Goal: Task Accomplishment & Management: Use online tool/utility

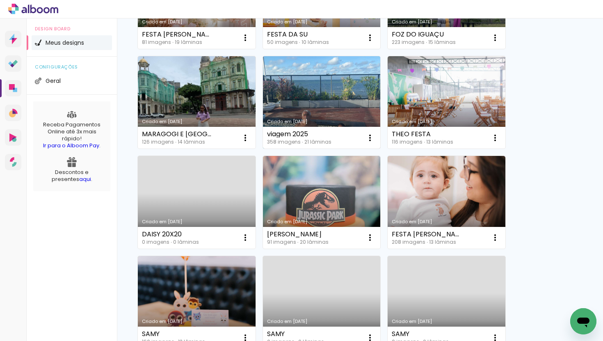
scroll to position [197, 0]
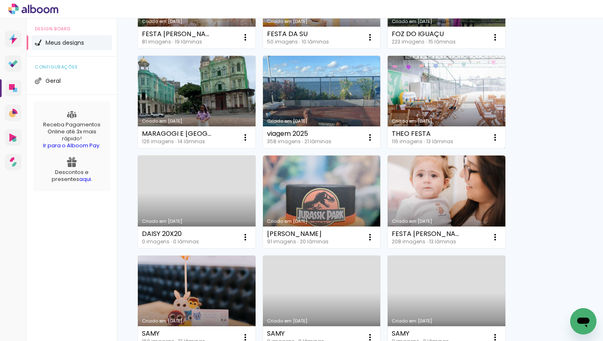
click at [452, 116] on link "Criado em 14/07/25" at bounding box center [447, 102] width 118 height 93
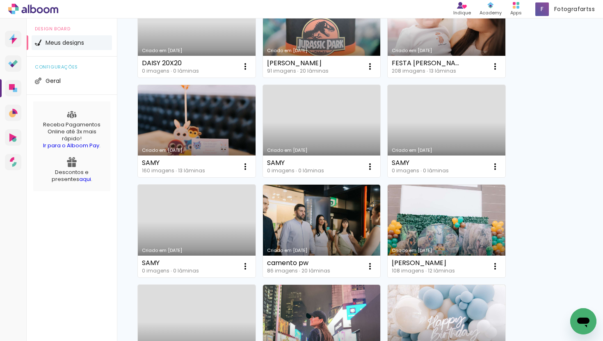
scroll to position [405, 0]
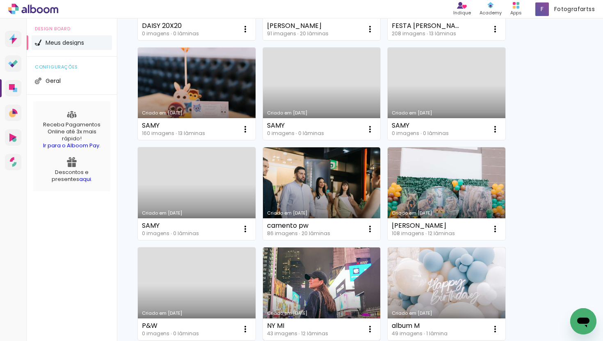
click at [322, 283] on link "Criado em [DATE]" at bounding box center [322, 293] width 118 height 93
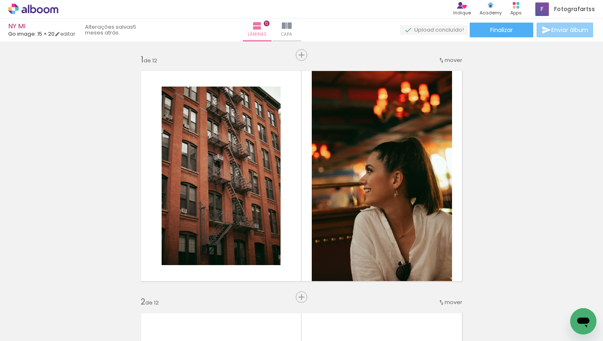
click at [565, 31] on span "Enviar álbum" at bounding box center [569, 30] width 37 height 6
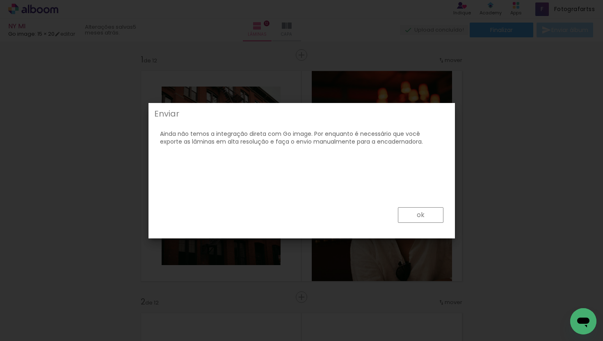
click at [424, 213] on paper-button "ok" at bounding box center [421, 215] width 46 height 16
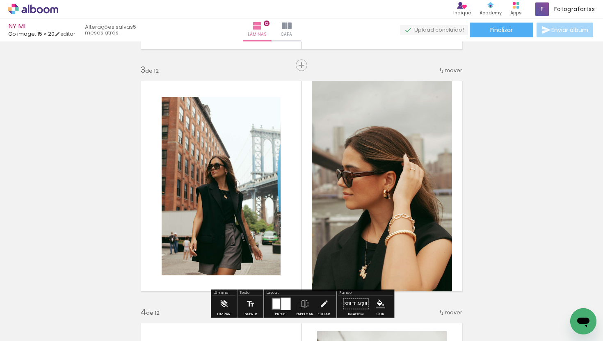
scroll to position [865, 0]
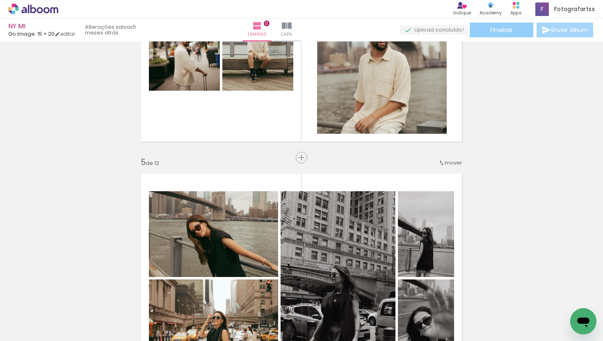
click at [500, 31] on span "Finalizar" at bounding box center [501, 30] width 23 height 6
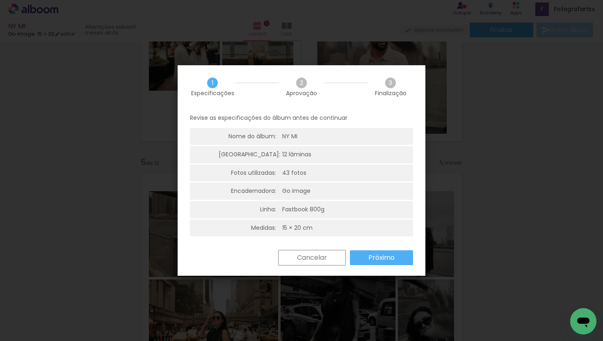
click at [0, 0] on slot "Próximo" at bounding box center [0, 0] width 0 height 0
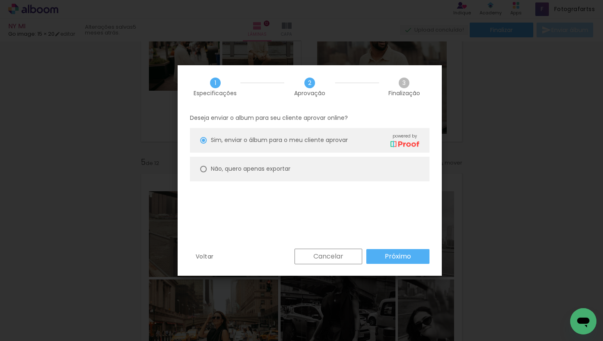
click at [286, 175] on paper-radio-button "Não, quero apenas exportar" at bounding box center [310, 169] width 240 height 25
type paper-radio-button "on"
click at [381, 258] on paper-button "Próximo" at bounding box center [397, 256] width 63 height 15
type input "Alta, 300 DPI"
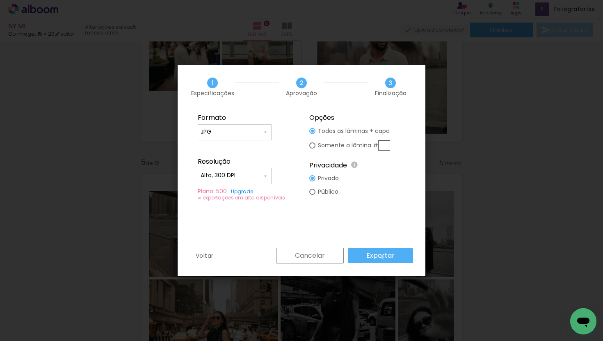
click at [0, 0] on slot "Exportar" at bounding box center [0, 0] width 0 height 0
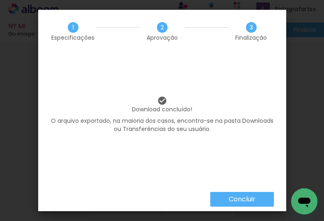
scroll to position [0, 161]
click at [0, 0] on slot "Concluir" at bounding box center [0, 0] width 0 height 0
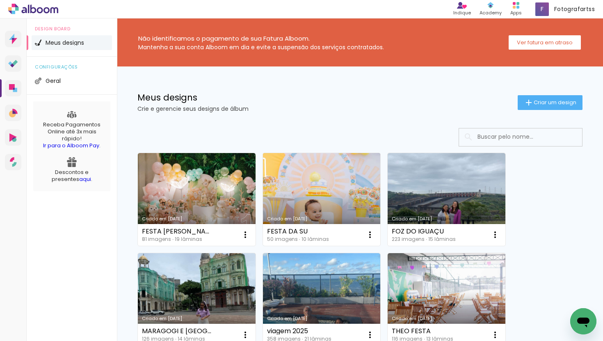
scroll to position [43, 0]
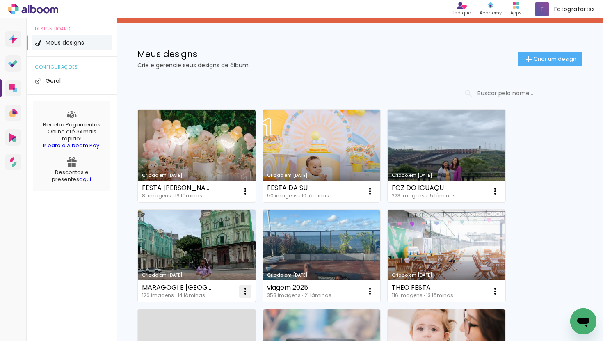
click at [242, 291] on iron-icon at bounding box center [245, 291] width 10 height 10
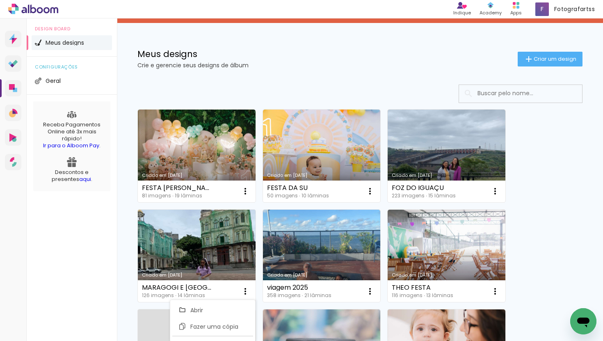
click at [206, 255] on link "Criado em [DATE]" at bounding box center [197, 256] width 118 height 93
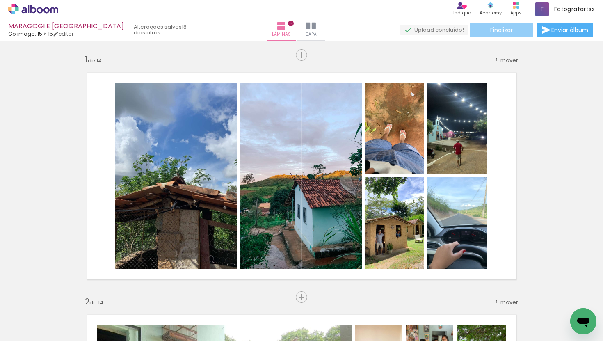
click at [509, 29] on span "Finalizar" at bounding box center [501, 30] width 23 height 6
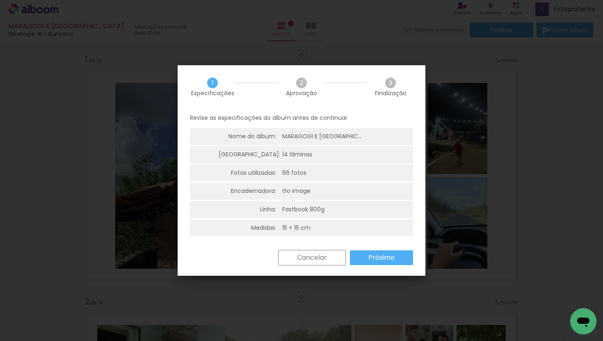
click at [0, 0] on div "Cancelar Próximo" at bounding box center [0, 0] width 0 height 0
click at [0, 0] on slot "Próximo" at bounding box center [0, 0] width 0 height 0
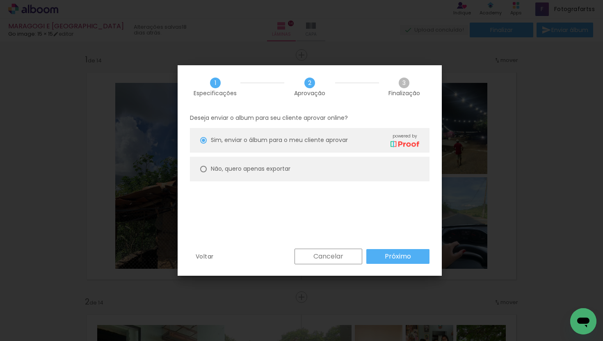
click at [0, 0] on paper-radio-button "Não, quero apenas exportar" at bounding box center [0, 0] width 0 height 0
type paper-radio-button "on"
click at [0, 0] on slot "Próximo" at bounding box center [0, 0] width 0 height 0
type input "Alta, 300 DPI"
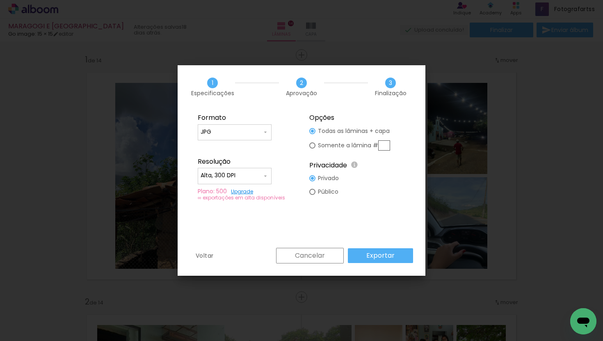
click at [0, 0] on slot "Exportar" at bounding box center [0, 0] width 0 height 0
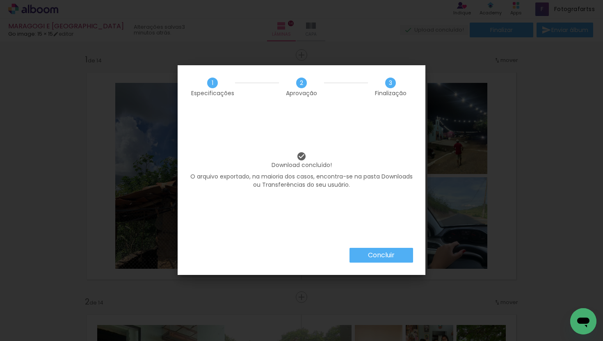
click at [0, 0] on slot "Concluir" at bounding box center [0, 0] width 0 height 0
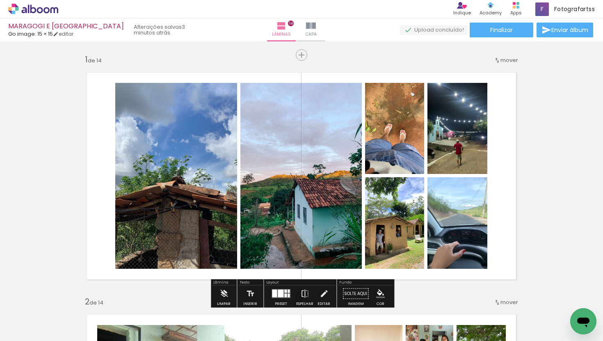
click at [28, 11] on icon at bounding box center [28, 9] width 1 height 9
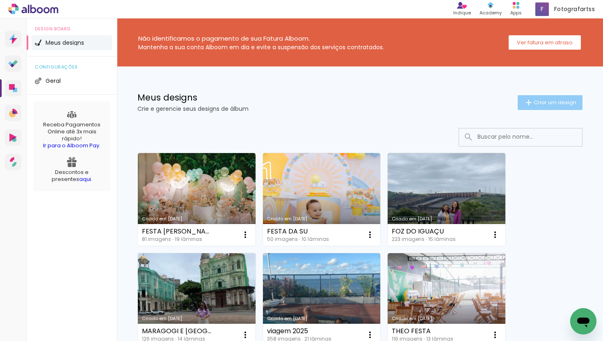
click at [559, 101] on span "Criar um design" at bounding box center [555, 102] width 43 height 5
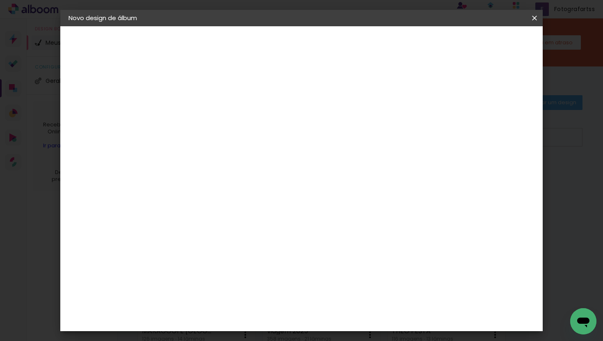
click at [203, 109] on input at bounding box center [203, 110] width 0 height 13
type input "f"
type input "FESTA [PERSON_NAME]"
type paper-input "FESTA [PERSON_NAME]"
click at [0, 0] on slot "Avançar" at bounding box center [0, 0] width 0 height 0
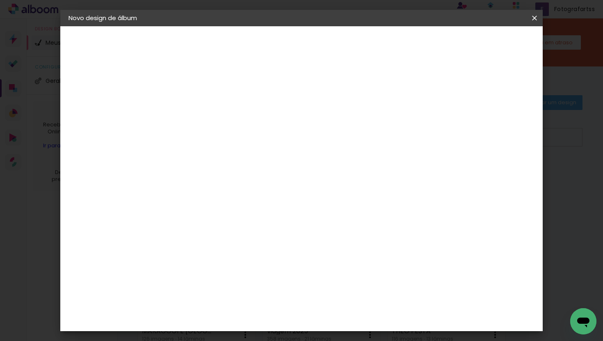
scroll to position [782, 0]
click at [217, 267] on div "Go image" at bounding box center [207, 273] width 20 height 13
click at [0, 0] on slot "Avançar" at bounding box center [0, 0] width 0 height 0
click at [235, 139] on input "text" at bounding box center [219, 143] width 32 height 13
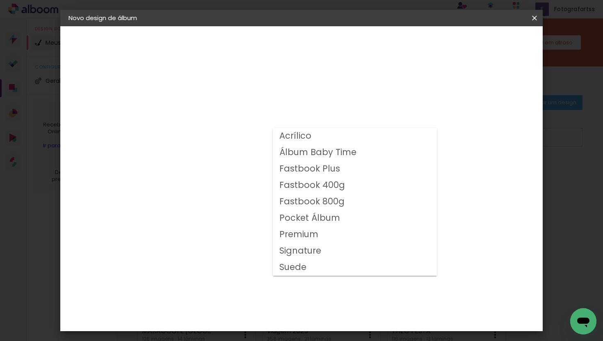
click at [0, 0] on slot "Fastbook 800g" at bounding box center [0, 0] width 0 height 0
type input "Fastbook 800g"
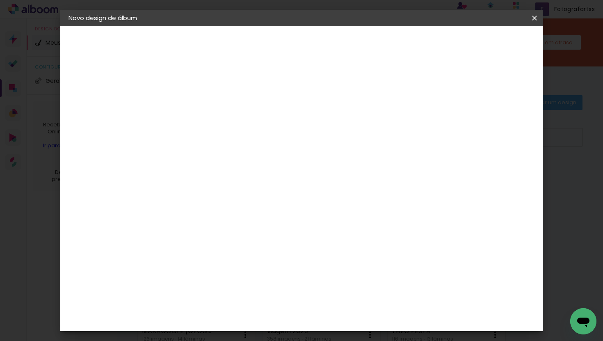
scroll to position [176, 0]
click at [258, 180] on span "20 × 20" at bounding box center [239, 193] width 38 height 27
click at [349, 44] on header "Modelo Escolha o modelo do álbum. Voltar Avançar" at bounding box center [258, 50] width 182 height 49
click at [0, 0] on slot "Avançar" at bounding box center [0, 0] width 0 height 0
click at [489, 44] on span "Iniciar design" at bounding box center [470, 44] width 37 height 6
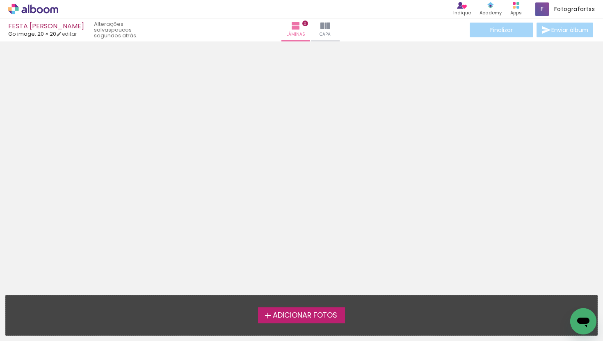
click at [303, 319] on span "Adicionar Fotos" at bounding box center [305, 315] width 64 height 7
click at [0, 0] on input "file" at bounding box center [0, 0] width 0 height 0
click at [289, 312] on span "Adicionar Fotos" at bounding box center [305, 315] width 64 height 7
click at [0, 0] on input "file" at bounding box center [0, 0] width 0 height 0
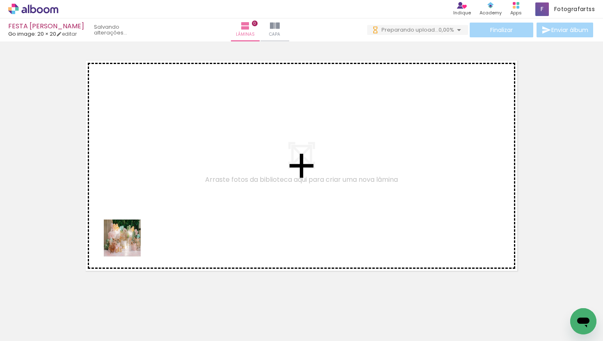
drag, startPoint x: 80, startPoint y: 320, endPoint x: 163, endPoint y: 195, distance: 150.3
click at [163, 195] on quentale-workspace at bounding box center [301, 170] width 603 height 341
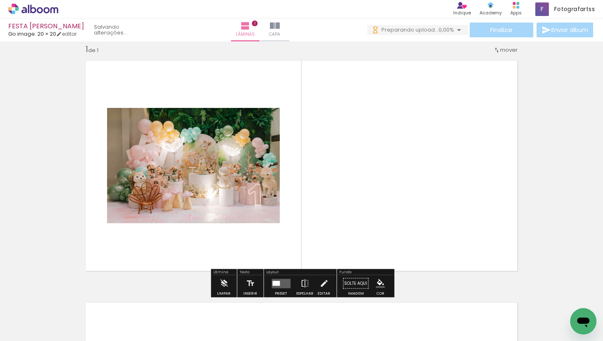
scroll to position [10, 0]
click at [316, 178] on quentale-workspace at bounding box center [301, 170] width 603 height 341
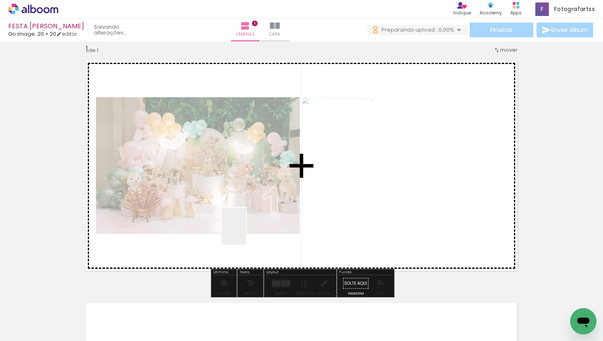
drag, startPoint x: 246, startPoint y: 232, endPoint x: 250, endPoint y: 226, distance: 7.1
click at [250, 226] on quentale-workspace at bounding box center [301, 170] width 603 height 341
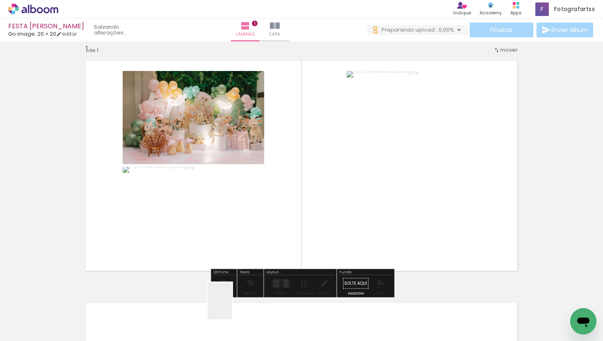
drag, startPoint x: 232, startPoint y: 307, endPoint x: 305, endPoint y: 189, distance: 138.5
click at [305, 189] on quentale-workspace at bounding box center [301, 170] width 603 height 341
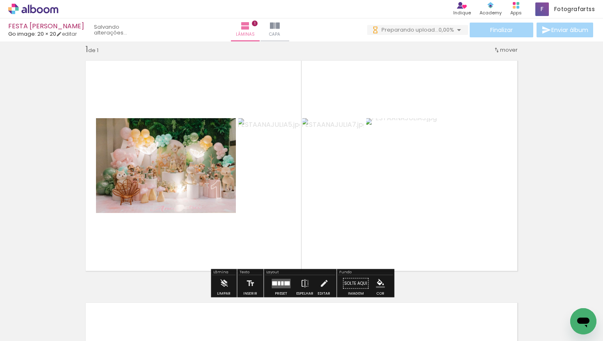
scroll to position [0, 142]
drag, startPoint x: 363, startPoint y: 316, endPoint x: 337, endPoint y: 203, distance: 116.5
click at [337, 203] on quentale-workspace at bounding box center [301, 170] width 603 height 341
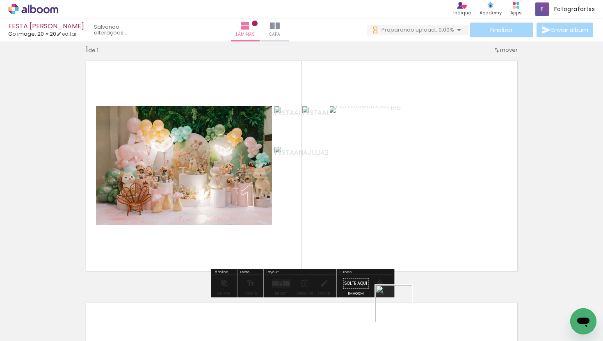
drag, startPoint x: 401, startPoint y: 315, endPoint x: 387, endPoint y: 227, distance: 88.9
click at [387, 227] on quentale-workspace at bounding box center [301, 170] width 603 height 341
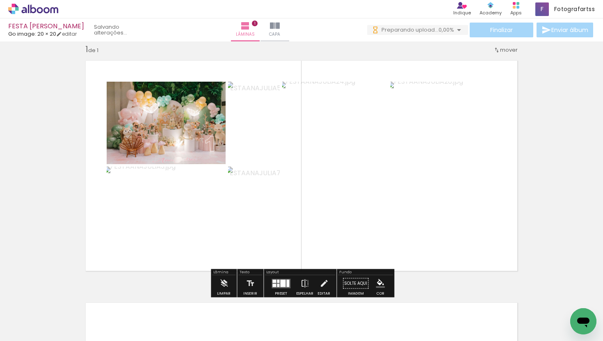
drag, startPoint x: 453, startPoint y: 317, endPoint x: 438, endPoint y: 230, distance: 87.4
click at [438, 230] on quentale-workspace at bounding box center [301, 170] width 603 height 341
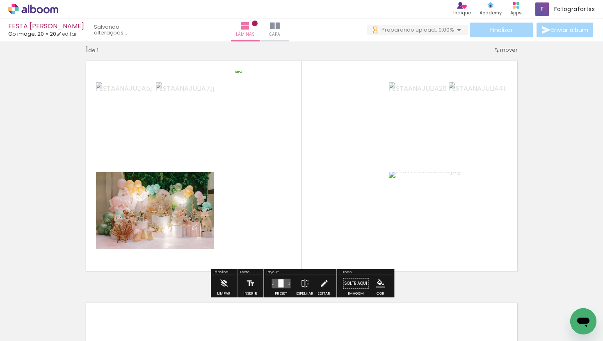
scroll to position [0, 270]
drag, startPoint x: 450, startPoint y: 319, endPoint x: 467, endPoint y: 239, distance: 81.7
click at [467, 239] on quentale-workspace at bounding box center [301, 170] width 603 height 341
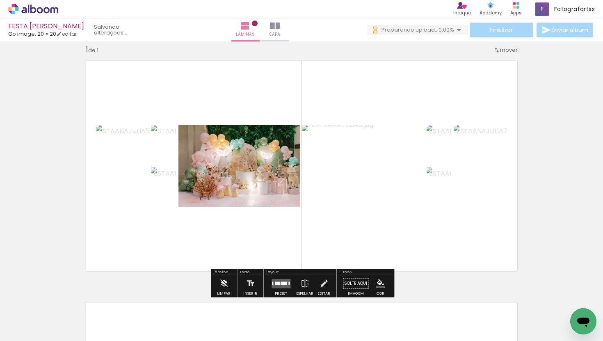
scroll to position [0, 366]
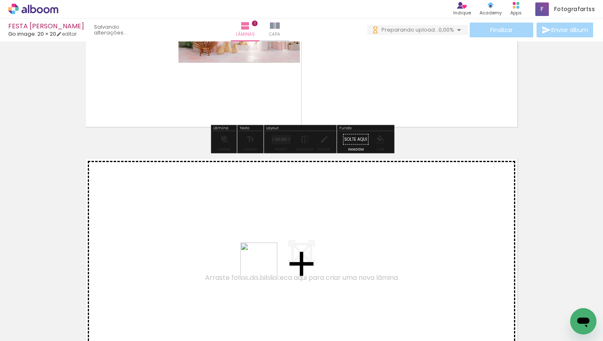
drag, startPoint x: 269, startPoint y: 315, endPoint x: 261, endPoint y: 251, distance: 64.0
click at [261, 251] on quentale-workspace at bounding box center [301, 170] width 603 height 341
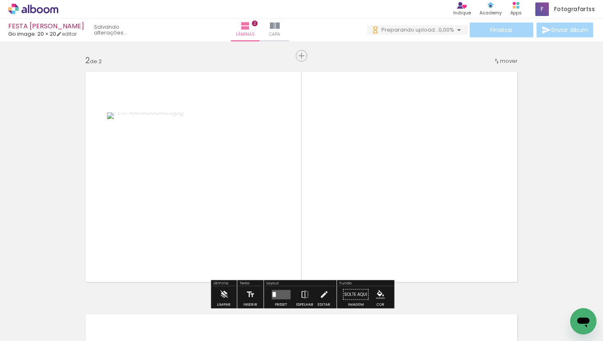
scroll to position [252, 0]
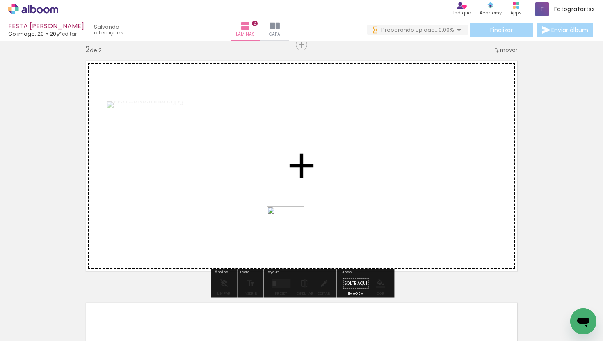
drag, startPoint x: 315, startPoint y: 317, endPoint x: 287, endPoint y: 226, distance: 95.2
click at [286, 226] on quentale-workspace at bounding box center [301, 170] width 603 height 341
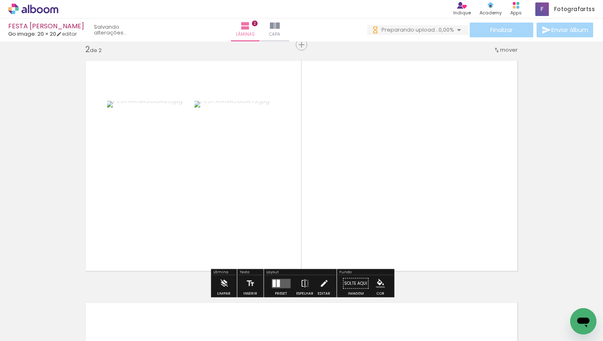
drag, startPoint x: 452, startPoint y: 315, endPoint x: 422, endPoint y: 235, distance: 85.0
click at [422, 235] on quentale-workspace at bounding box center [301, 170] width 603 height 341
drag, startPoint x: 502, startPoint y: 325, endPoint x: 456, endPoint y: 210, distance: 124.6
click at [456, 210] on quentale-workspace at bounding box center [301, 170] width 603 height 341
drag, startPoint x: 545, startPoint y: 312, endPoint x: 494, endPoint y: 228, distance: 98.4
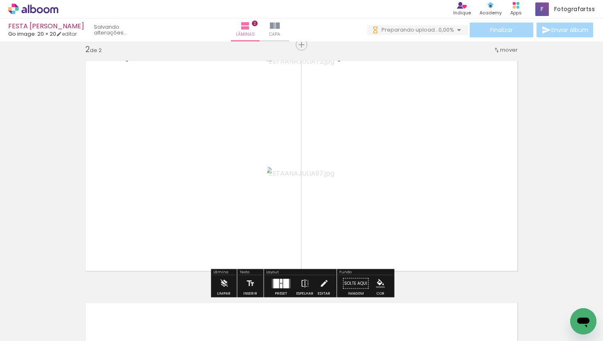
click at [494, 228] on quentale-workspace at bounding box center [301, 170] width 603 height 341
click at [304, 321] on div at bounding box center [297, 313] width 27 height 41
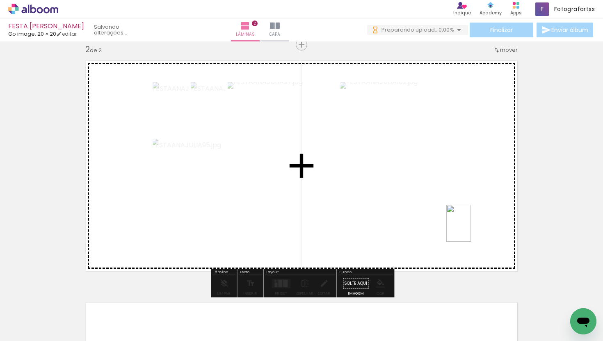
drag, startPoint x: 343, startPoint y: 326, endPoint x: 471, endPoint y: 229, distance: 159.9
click at [471, 229] on quentale-workspace at bounding box center [301, 170] width 603 height 341
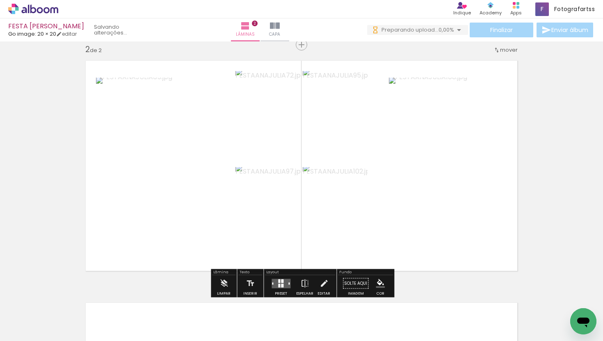
drag, startPoint x: 304, startPoint y: 322, endPoint x: 453, endPoint y: 231, distance: 174.4
click at [453, 231] on quentale-workspace at bounding box center [301, 170] width 603 height 341
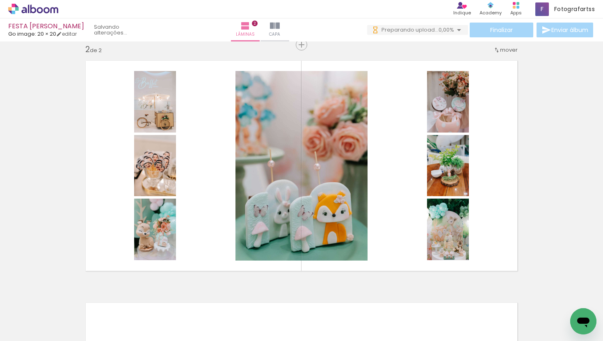
scroll to position [0, 0]
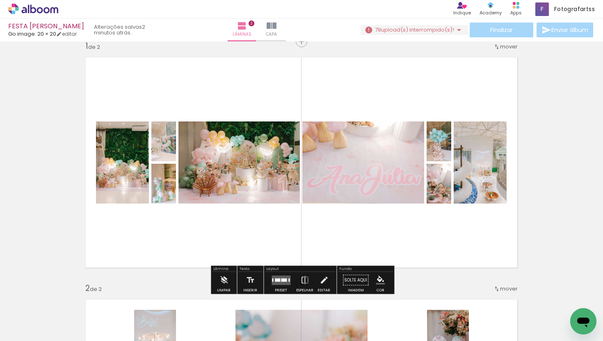
scroll to position [36, 0]
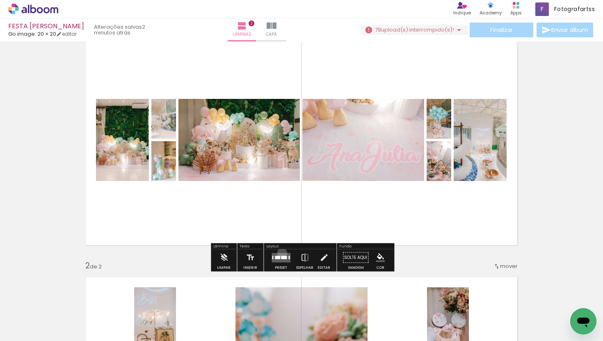
click at [280, 253] on quentale-layouter at bounding box center [280, 257] width 19 height 9
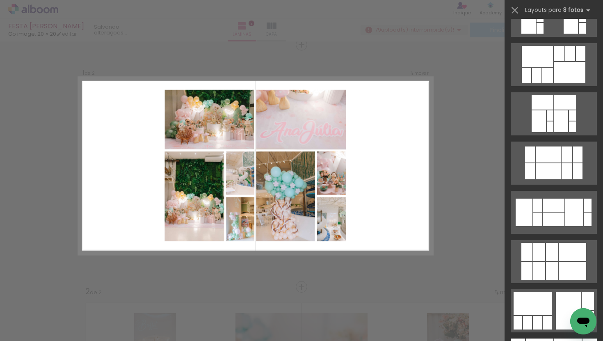
scroll to position [206, 0]
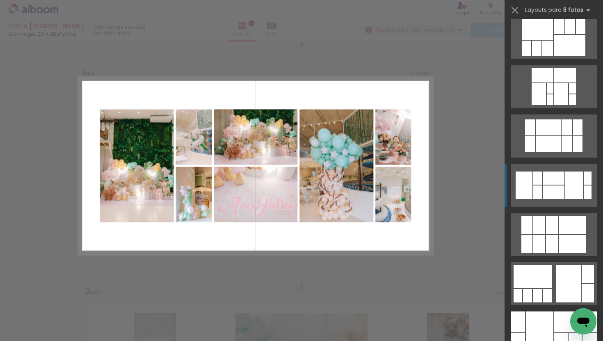
click at [569, 194] on div at bounding box center [574, 184] width 18 height 27
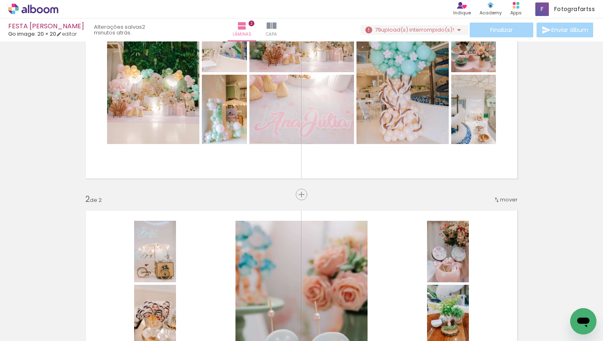
scroll to position [121, 0]
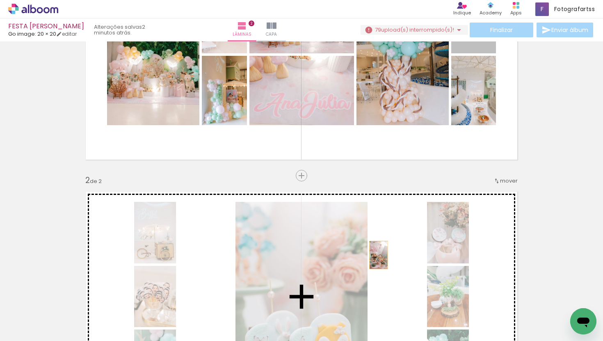
drag, startPoint x: 474, startPoint y: 49, endPoint x: 379, endPoint y: 255, distance: 227.0
click at [379, 255] on div "Inserir lâmina 1 de 2 Inserir lâmina 2 de 2" at bounding box center [301, 286] width 603 height 726
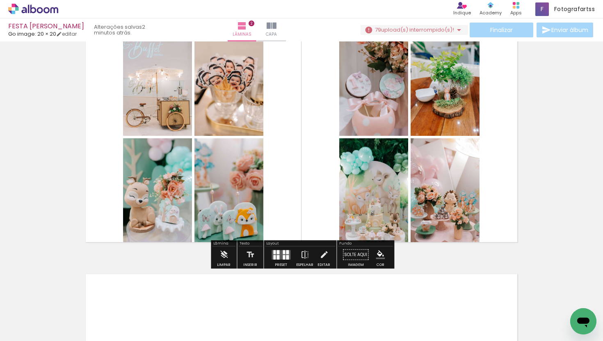
scroll to position [286, 0]
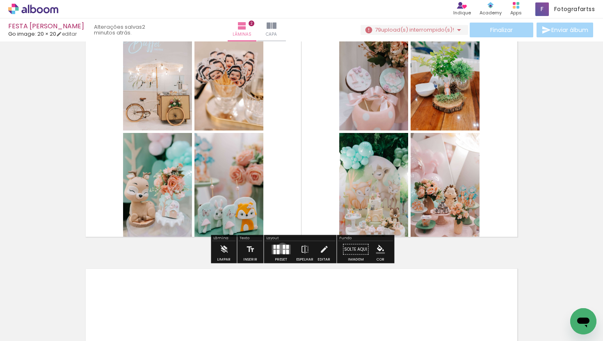
click at [283, 248] on div at bounding box center [284, 246] width 2 height 4
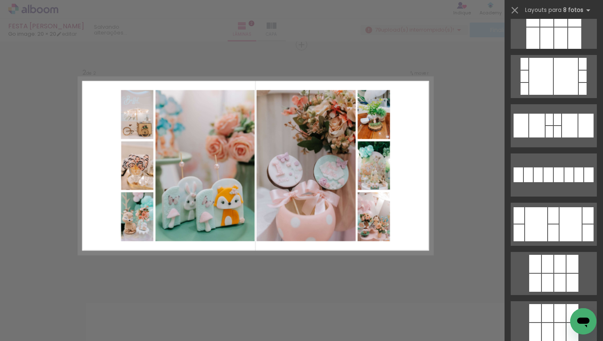
scroll to position [0, 0]
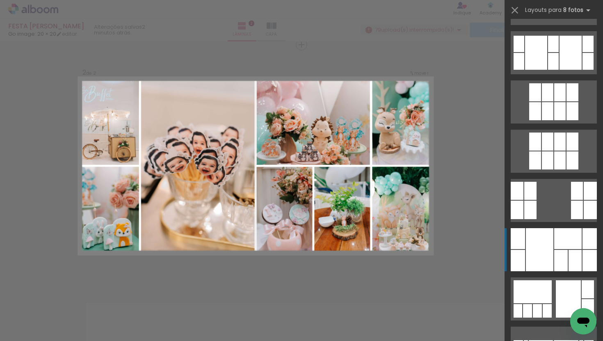
click at [570, 252] on div at bounding box center [574, 260] width 13 height 21
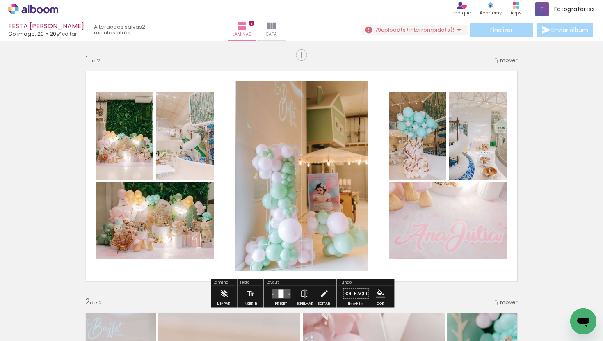
scroll to position [33, 0]
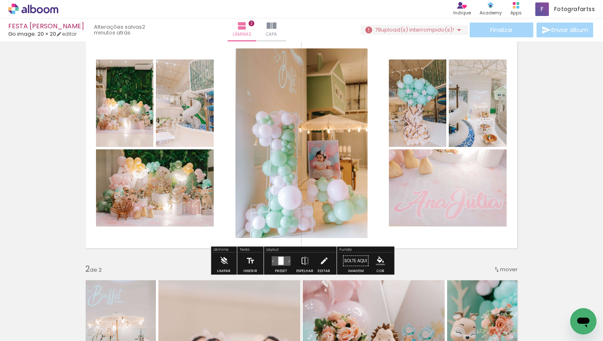
click at [279, 260] on div at bounding box center [280, 260] width 5 height 8
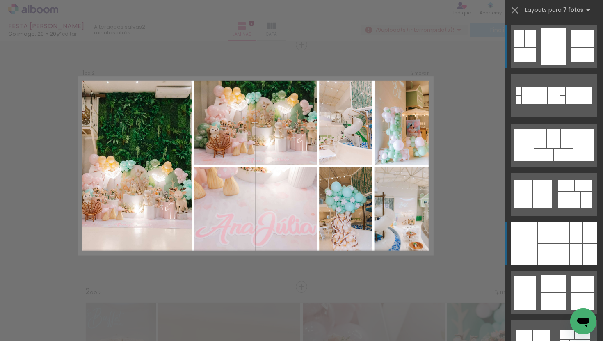
click at [578, 249] on div at bounding box center [576, 254] width 12 height 21
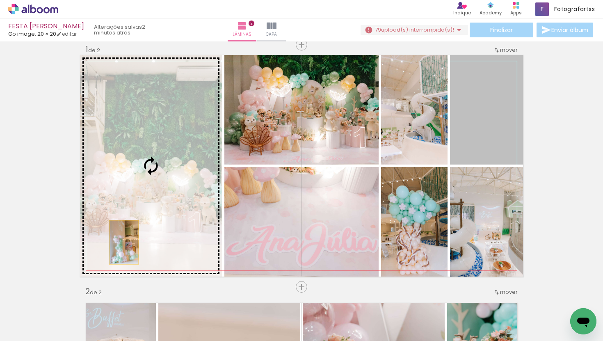
drag, startPoint x: 495, startPoint y: 135, endPoint x: 120, endPoint y: 242, distance: 390.4
click at [0, 0] on slot at bounding box center [0, 0] width 0 height 0
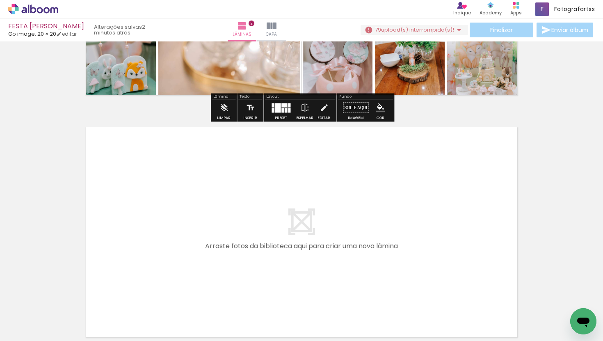
scroll to position [460, 0]
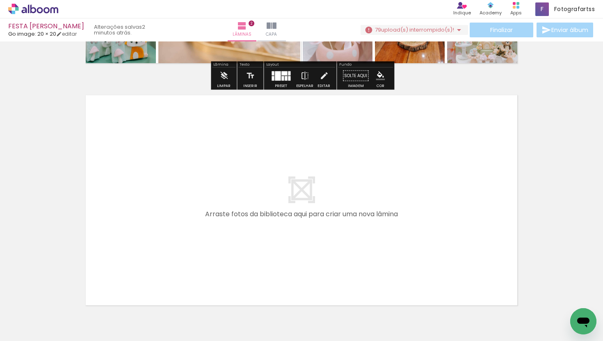
click at [299, 270] on quentale-workspace at bounding box center [301, 170] width 603 height 341
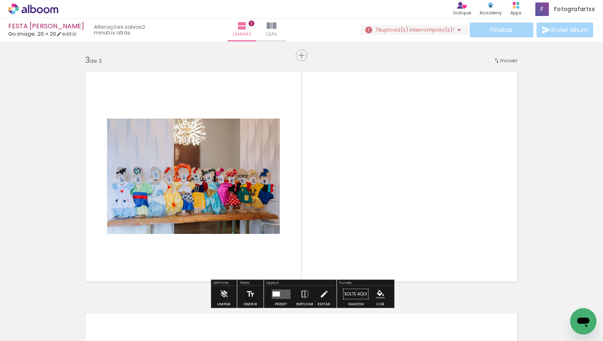
scroll to position [494, 0]
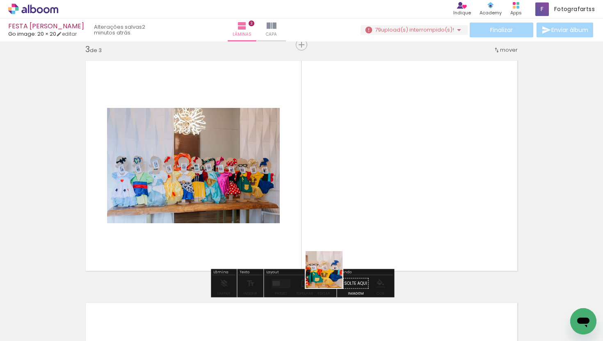
drag, startPoint x: 317, startPoint y: 321, endPoint x: 335, endPoint y: 243, distance: 79.6
click at [335, 248] on quentale-workspace at bounding box center [301, 170] width 603 height 341
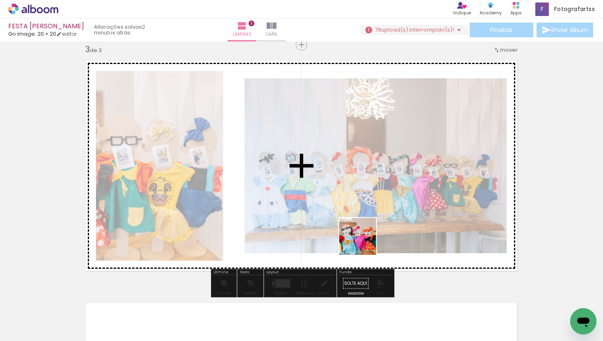
drag, startPoint x: 364, startPoint y: 330, endPoint x: 364, endPoint y: 225, distance: 104.6
click at [364, 225] on quentale-workspace at bounding box center [301, 170] width 603 height 341
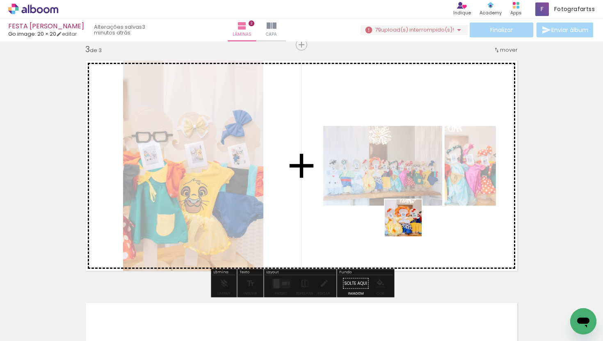
drag, startPoint x: 411, startPoint y: 318, endPoint x: 409, endPoint y: 204, distance: 113.6
click at [409, 204] on quentale-workspace at bounding box center [301, 170] width 603 height 341
